Goal: Find contact information: Find contact information

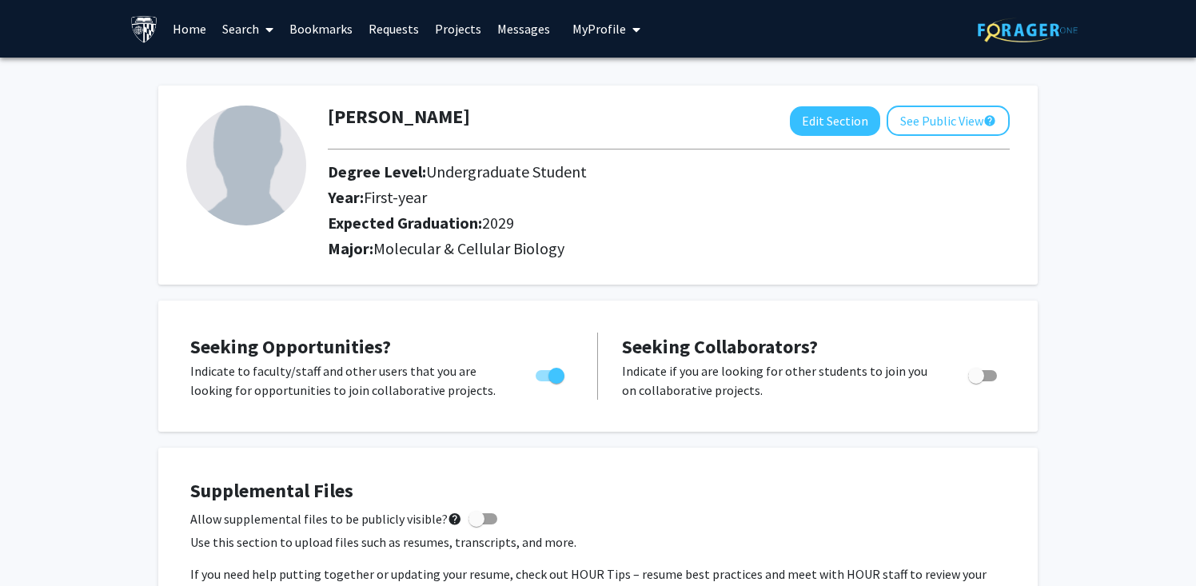
click at [189, 30] on link "Home" at bounding box center [190, 29] width 50 height 56
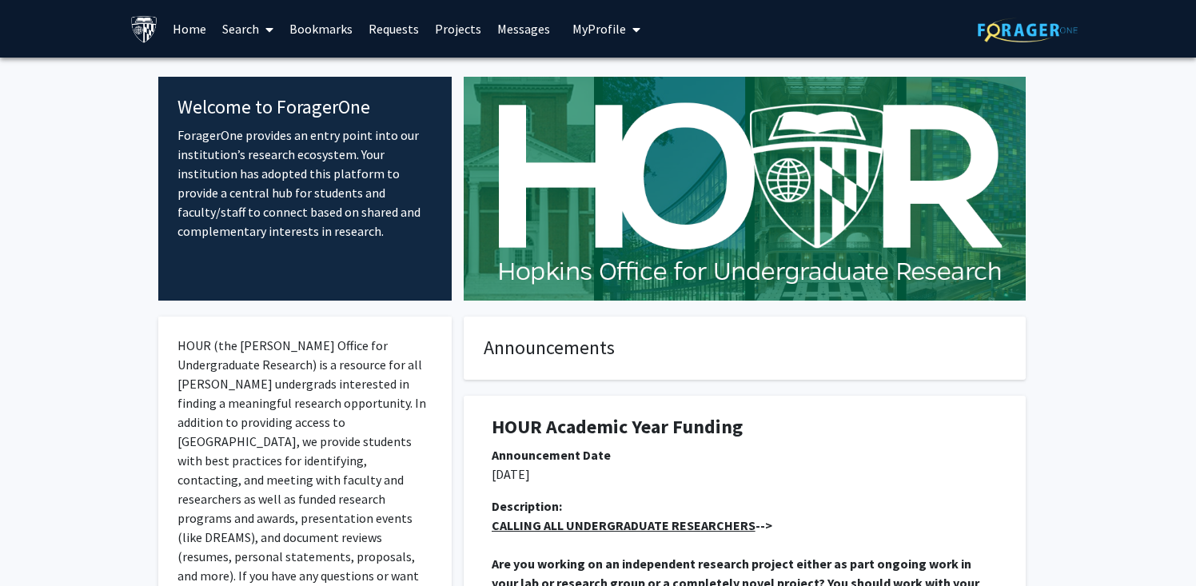
click at [241, 31] on link "Search" at bounding box center [247, 29] width 67 height 56
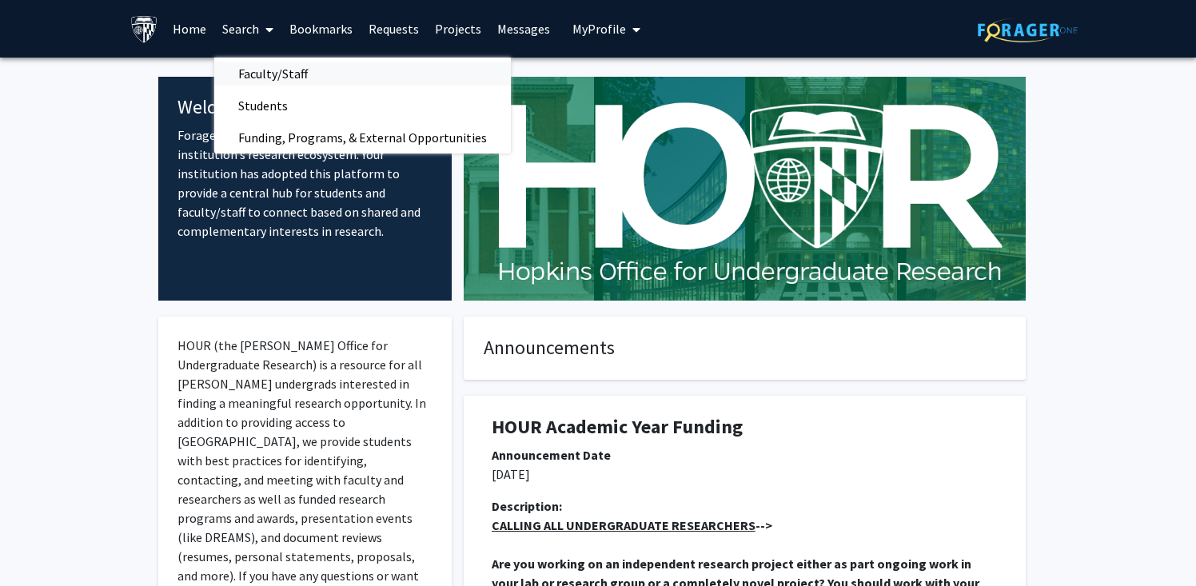
click at [285, 66] on span "Faculty/Staff" at bounding box center [272, 74] width 117 height 32
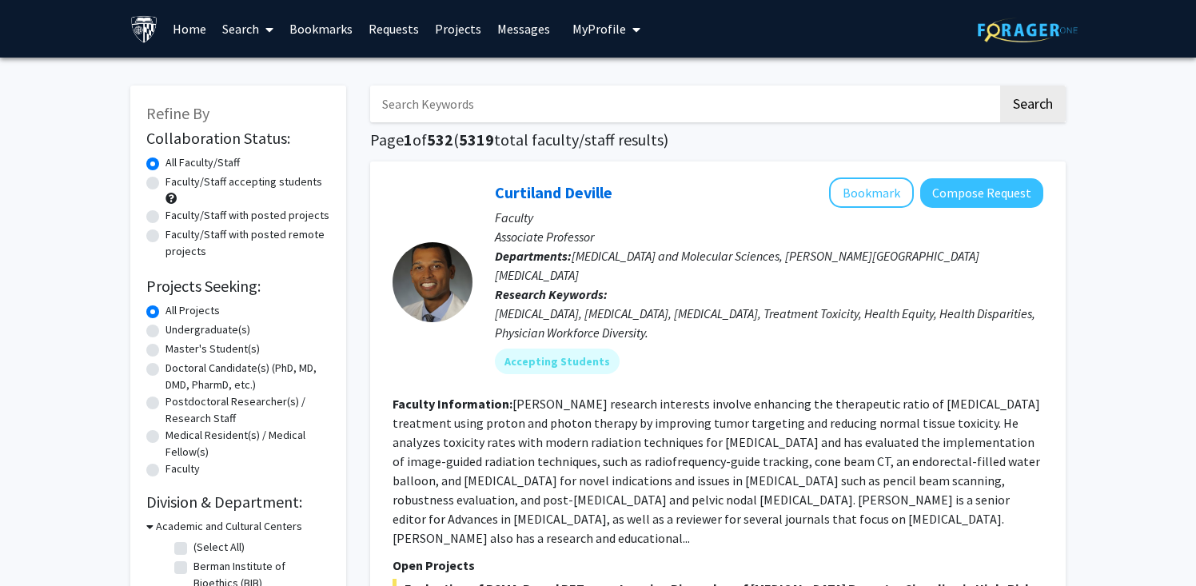
click at [468, 108] on input "Search Keywords" at bounding box center [683, 104] width 627 height 37
type input "[PERSON_NAME]"
click at [1000, 86] on button "Search" at bounding box center [1033, 104] width 66 height 37
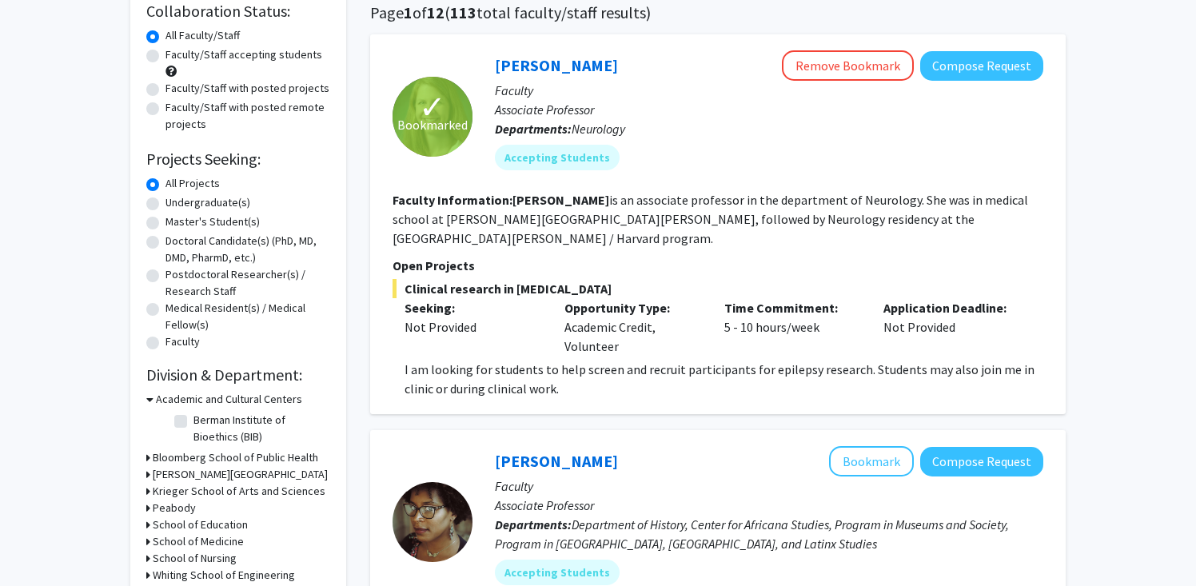
scroll to position [130, 0]
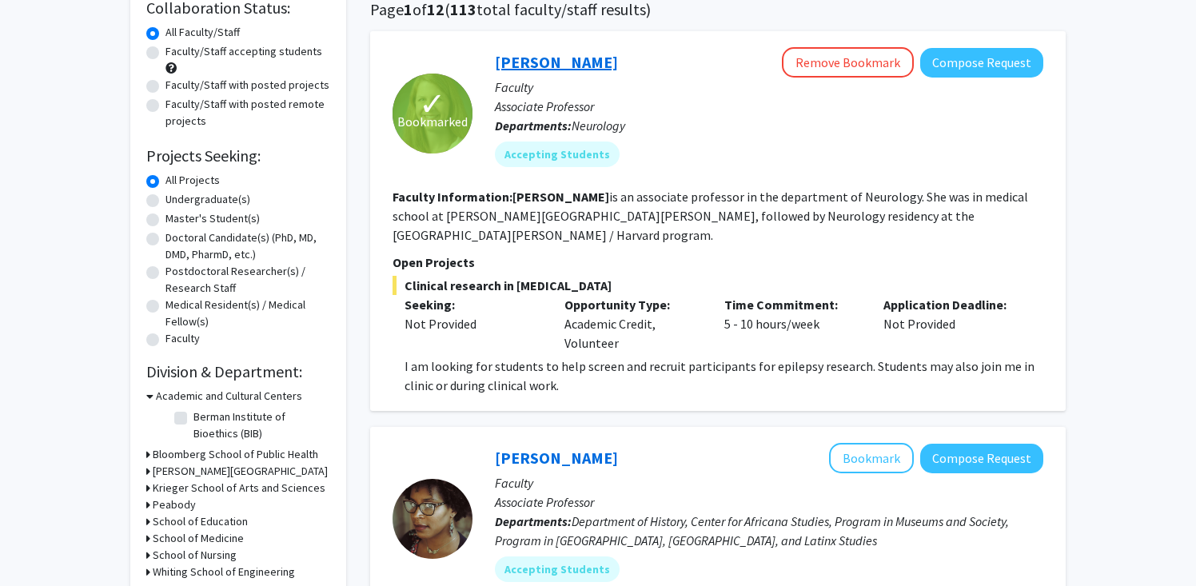
click at [564, 64] on link "[PERSON_NAME]" at bounding box center [556, 62] width 123 height 20
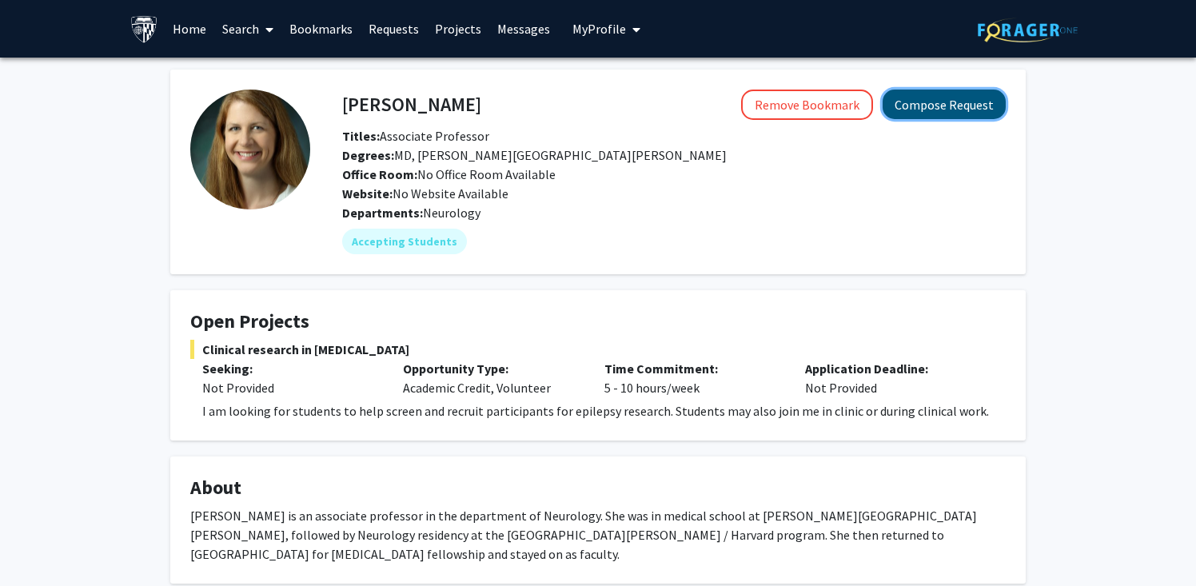
click at [914, 109] on button "Compose Request" at bounding box center [943, 105] width 123 height 30
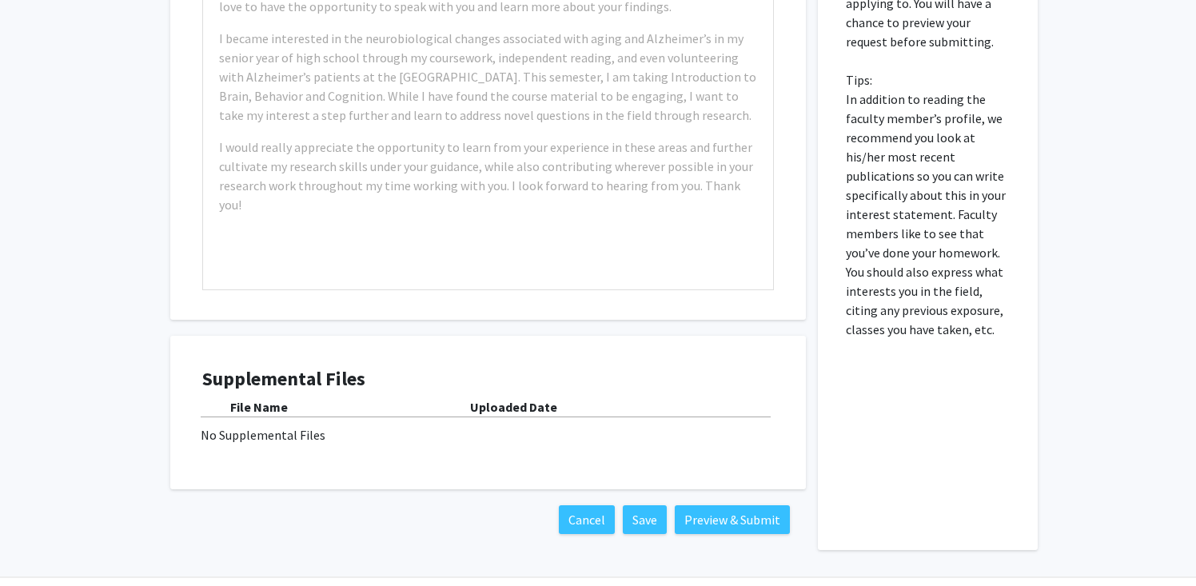
scroll to position [782, 0]
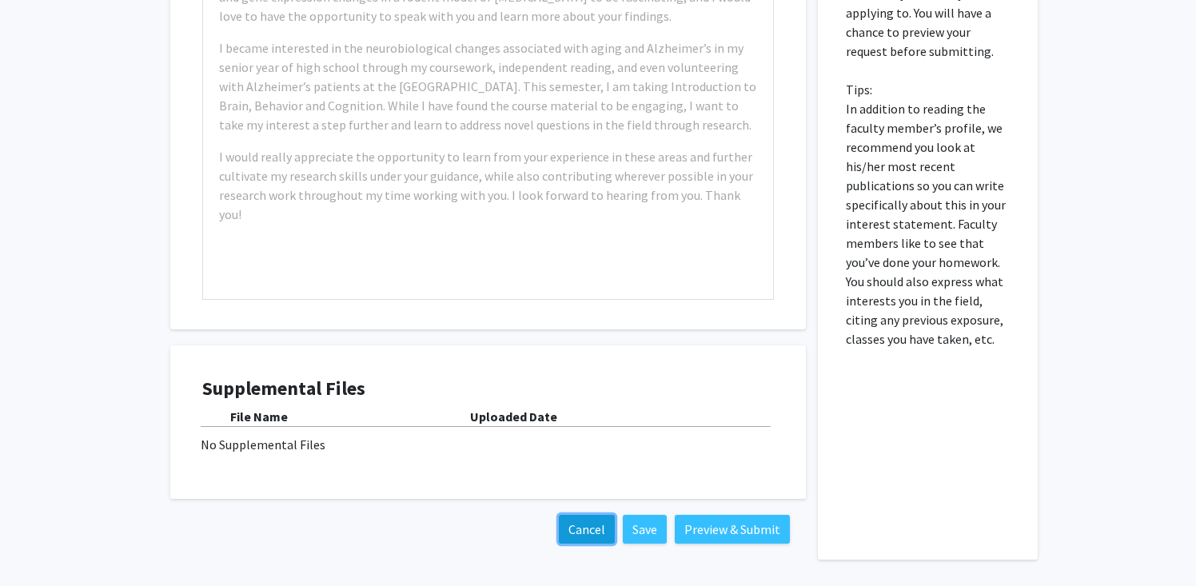
click at [590, 535] on button "Cancel" at bounding box center [587, 529] width 56 height 29
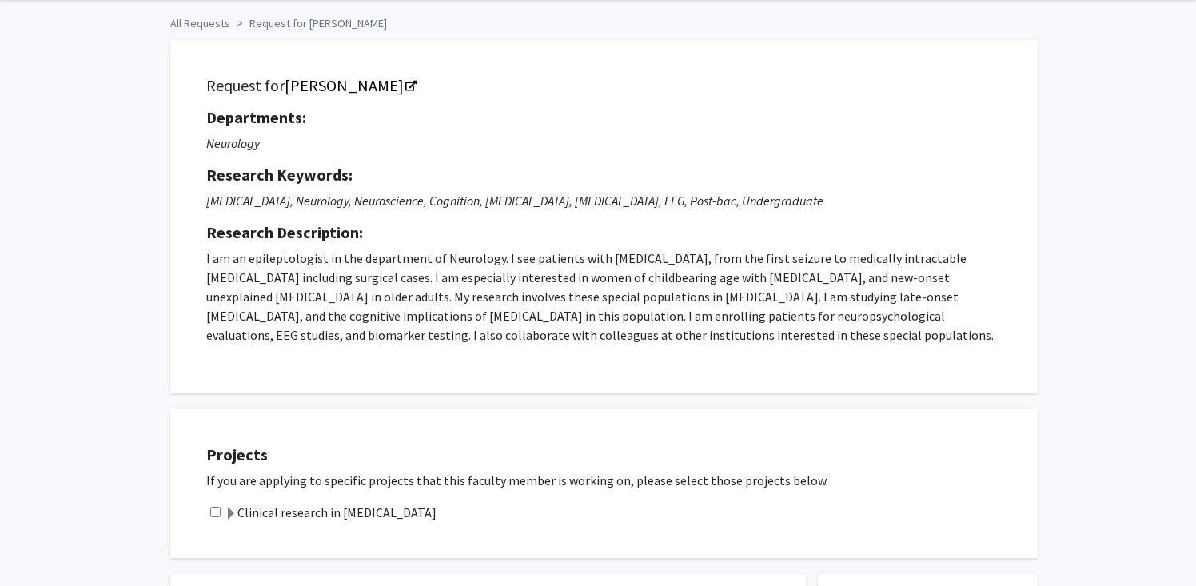
scroll to position [62, 0]
click at [386, 83] on link "[PERSON_NAME]" at bounding box center [350, 84] width 130 height 20
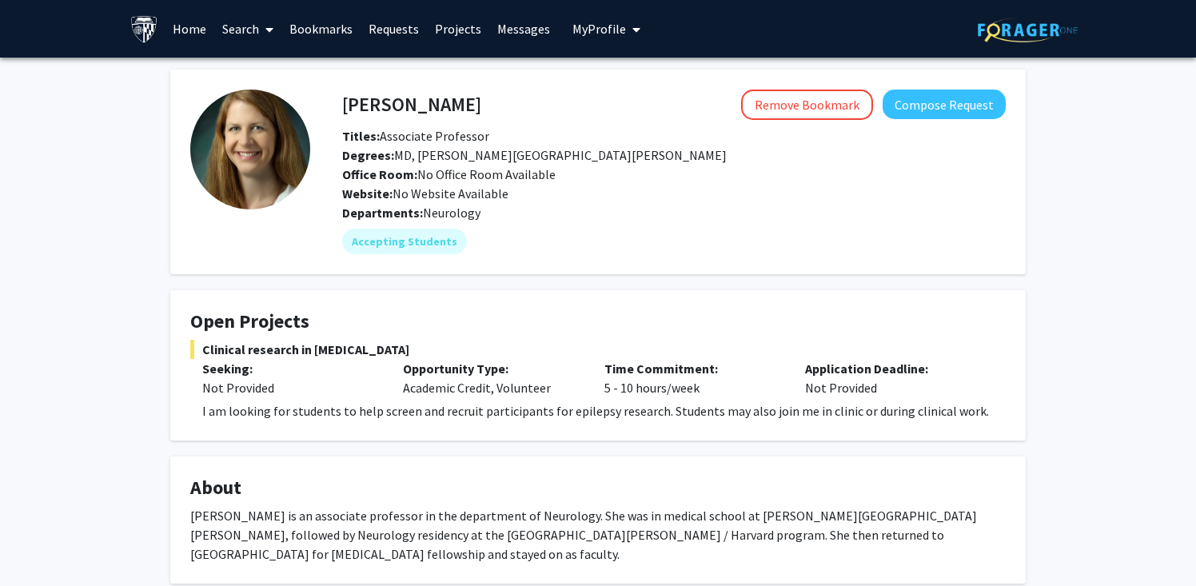
scroll to position [821, 0]
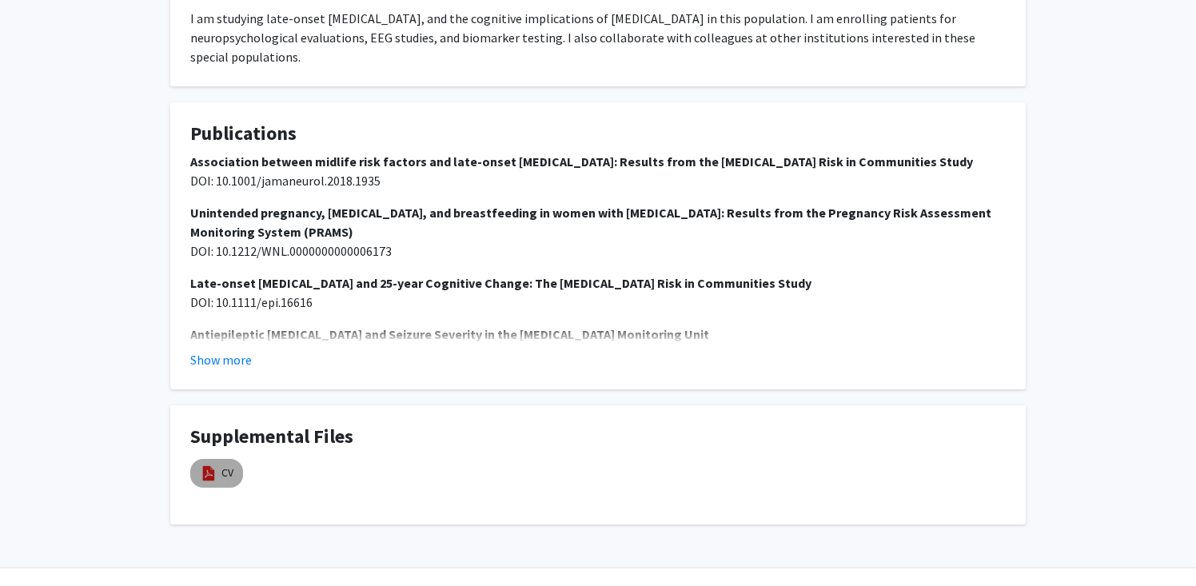
click at [220, 459] on mat-chip "CV" at bounding box center [216, 473] width 53 height 29
click at [232, 464] on link "CV" at bounding box center [227, 472] width 12 height 17
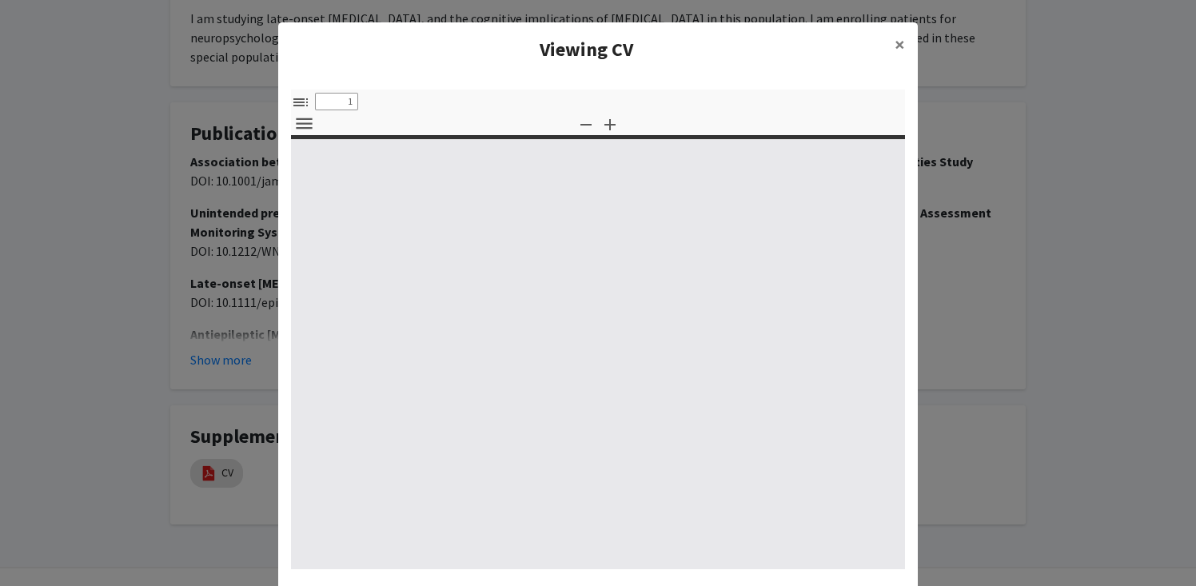
select select "custom"
type input "0"
select select "custom"
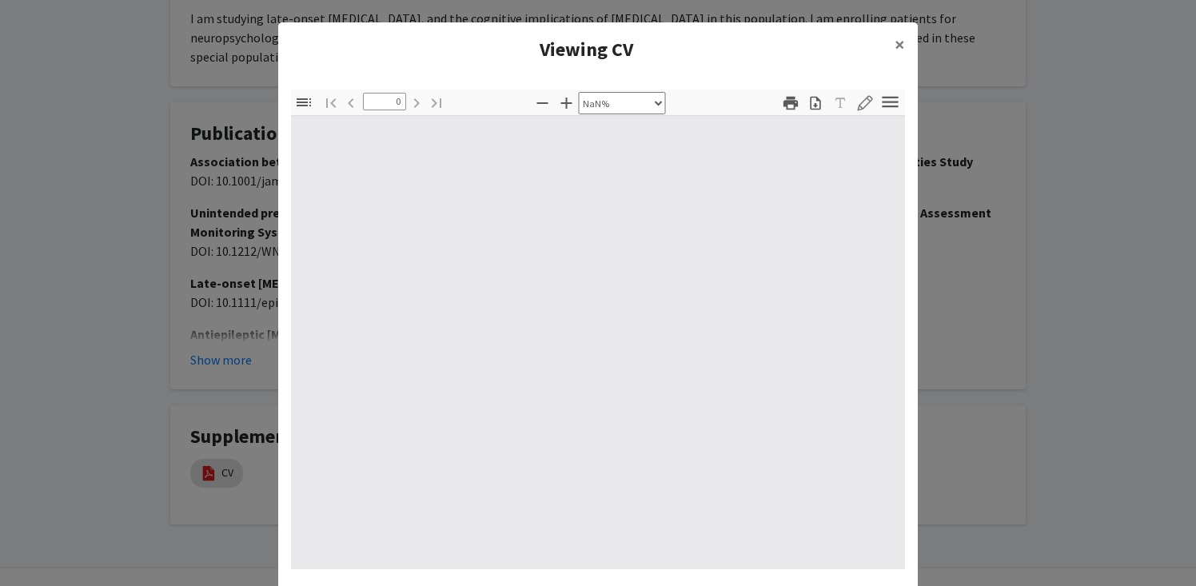
type input "1"
select select "auto"
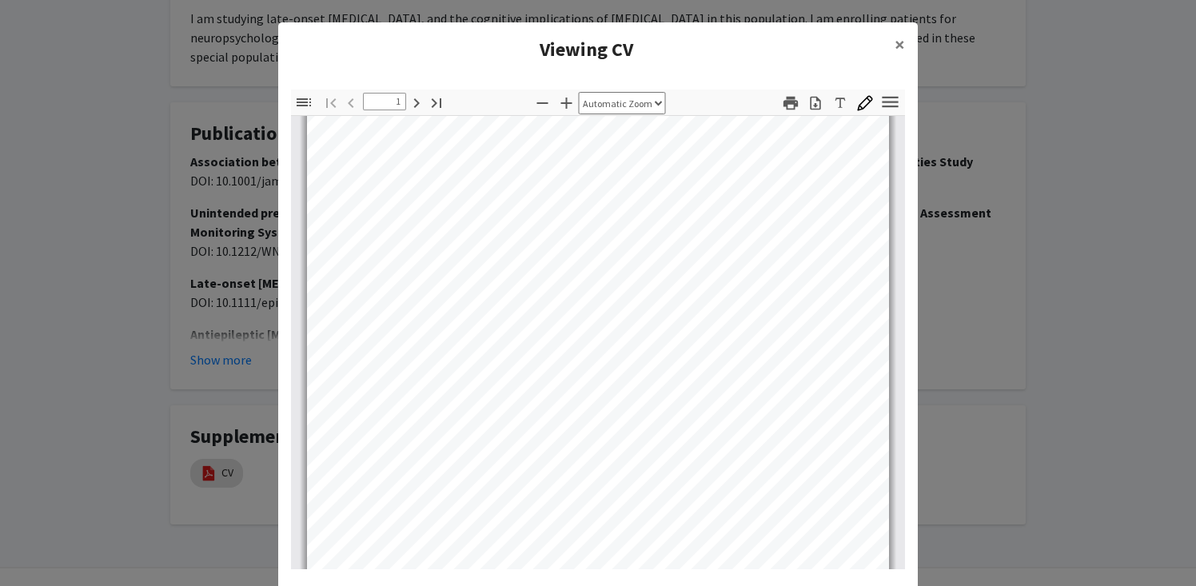
scroll to position [120, 0]
click at [892, 43] on button "×" at bounding box center [900, 44] width 36 height 45
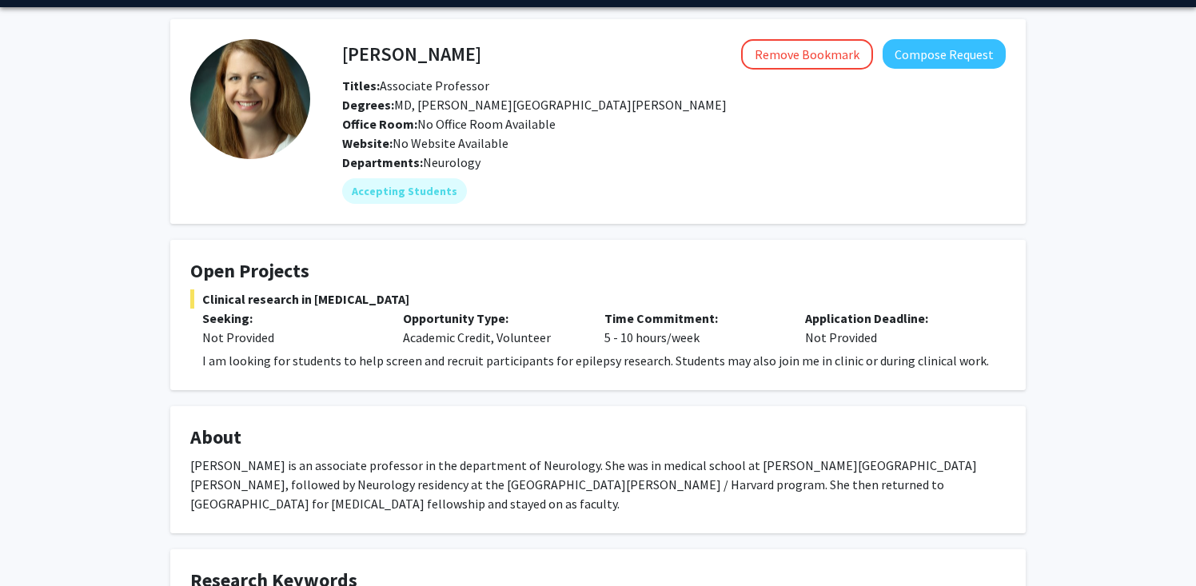
scroll to position [47, 0]
